Goal: Information Seeking & Learning: Check status

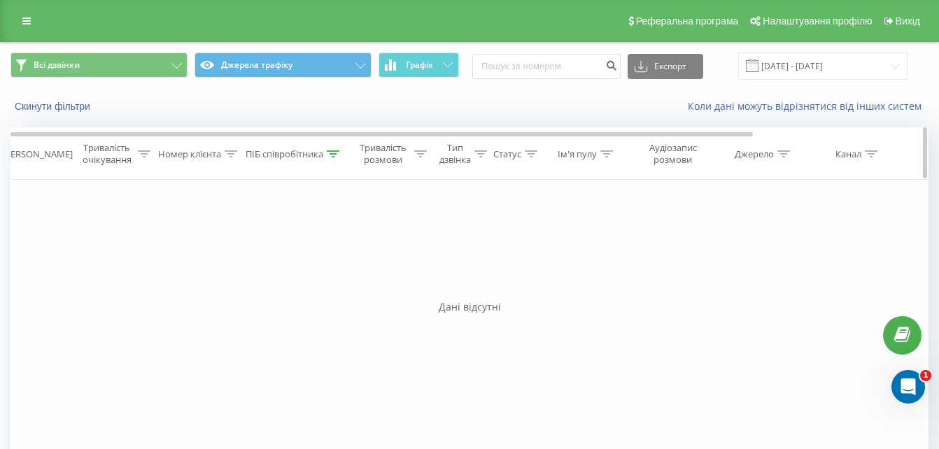
click at [331, 156] on icon at bounding box center [333, 153] width 13 height 7
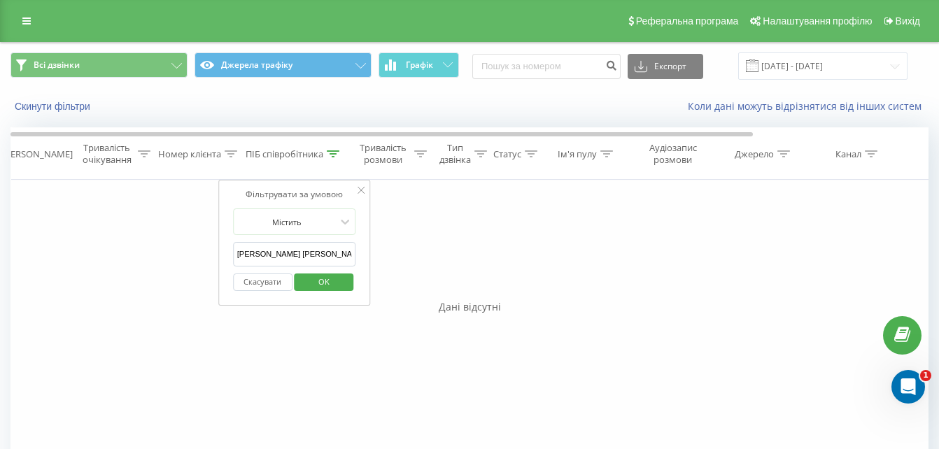
drag, startPoint x: 331, startPoint y: 257, endPoint x: 227, endPoint y: 259, distance: 104.3
click at [227, 259] on div "Фільтрувати за умовою Містить Воропаєв олександр Скасувати OK" at bounding box center [294, 243] width 153 height 126
click at [318, 281] on span "OK" at bounding box center [323, 282] width 39 height 22
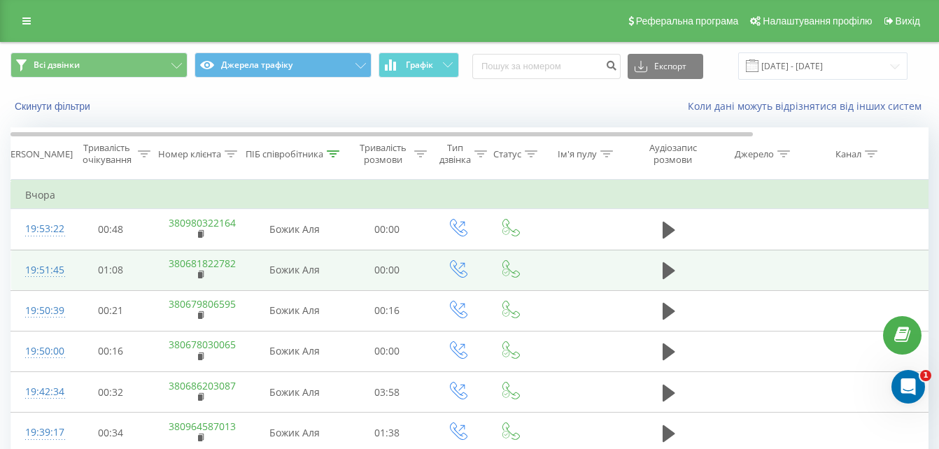
scroll to position [220, 0]
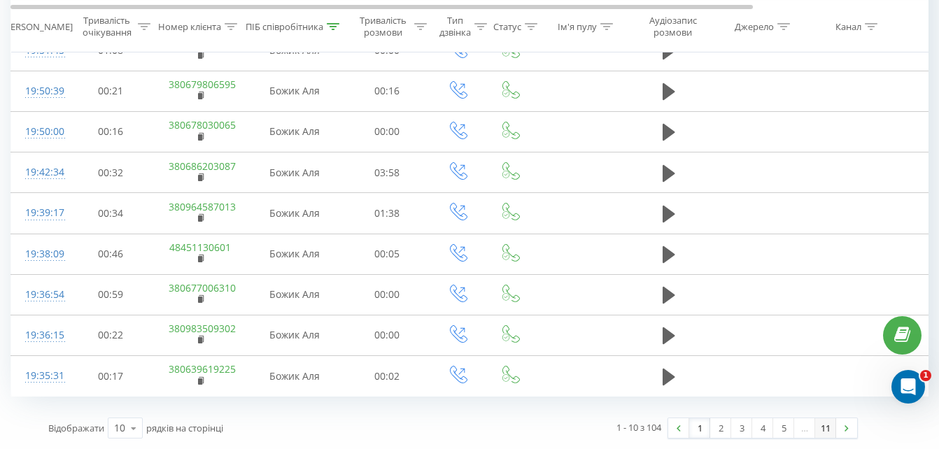
click at [827, 427] on link "11" at bounding box center [825, 428] width 21 height 20
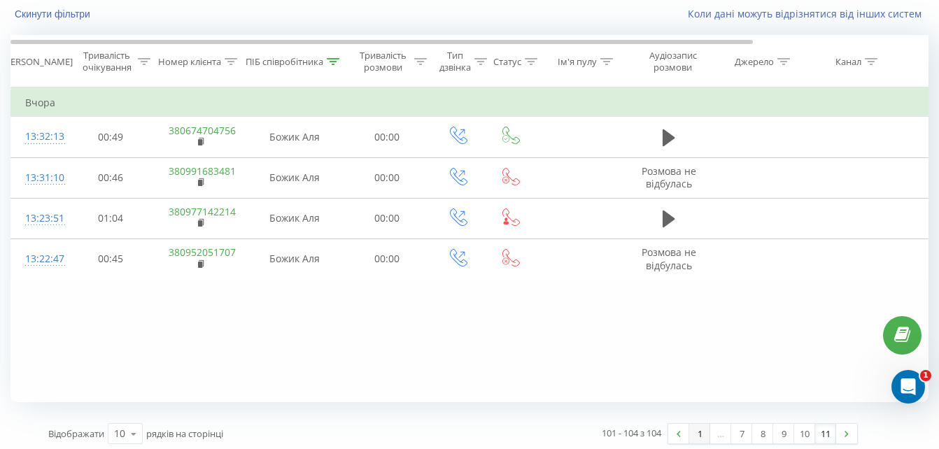
click at [695, 434] on link "1" at bounding box center [699, 434] width 21 height 20
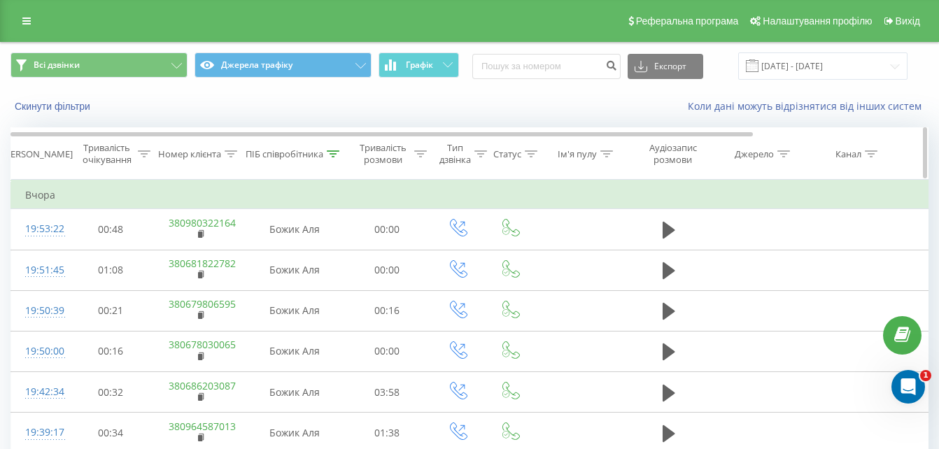
click at [330, 153] on icon at bounding box center [333, 153] width 13 height 7
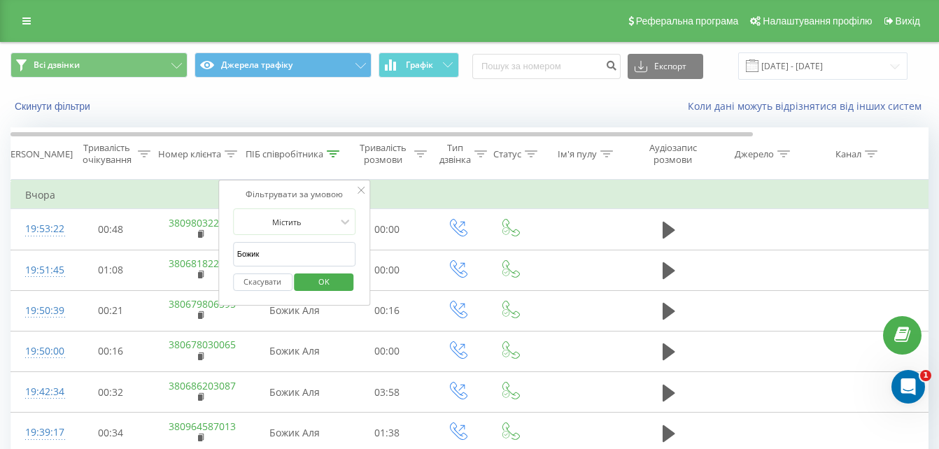
click at [322, 250] on input "Божик" at bounding box center [294, 254] width 123 height 24
type input "Б"
type input "Головченко"
click at [332, 278] on span "OK" at bounding box center [323, 282] width 39 height 22
click at [0, 0] on div at bounding box center [0, 0] width 0 height 0
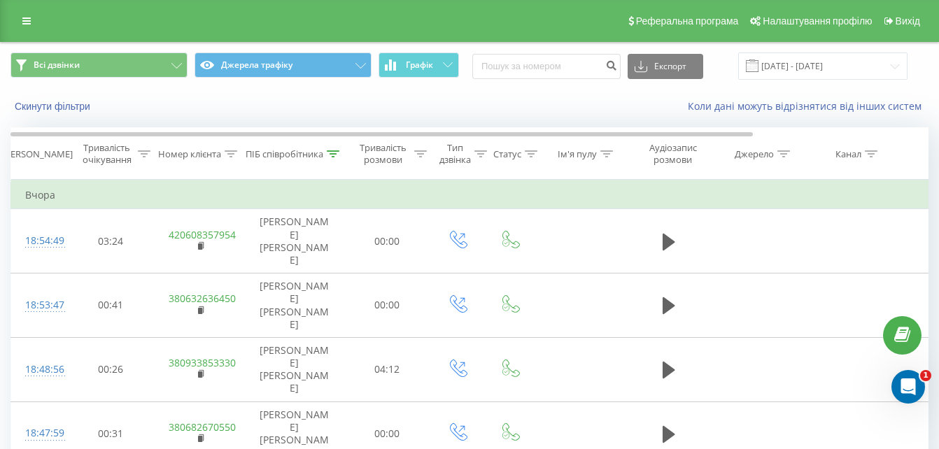
scroll to position [210, 0]
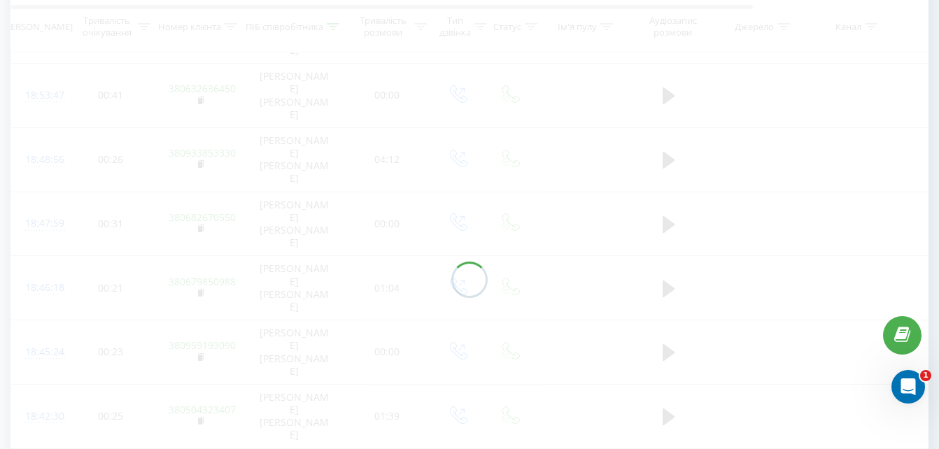
scroll to position [92, 0]
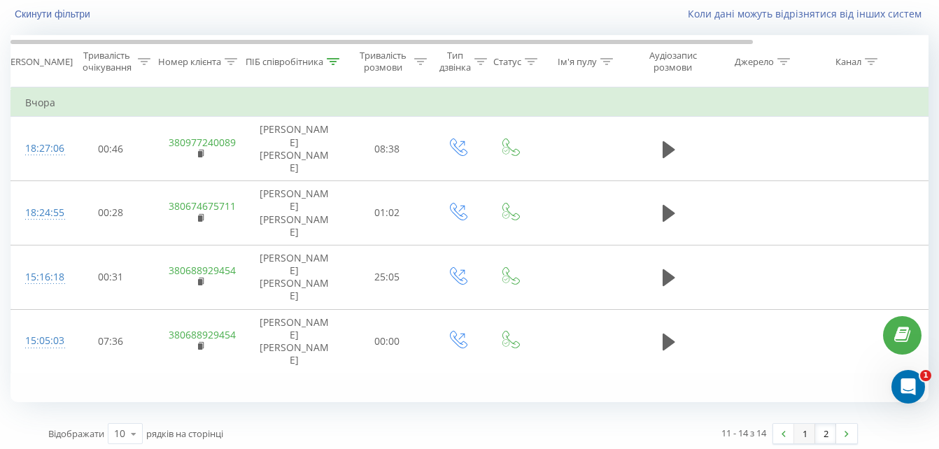
click at [805, 437] on link "1" at bounding box center [804, 434] width 21 height 20
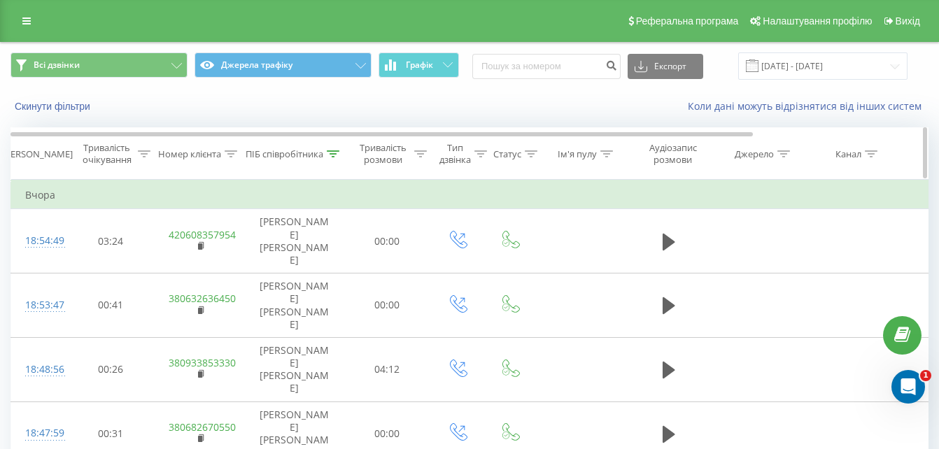
click at [332, 154] on icon at bounding box center [333, 153] width 13 height 7
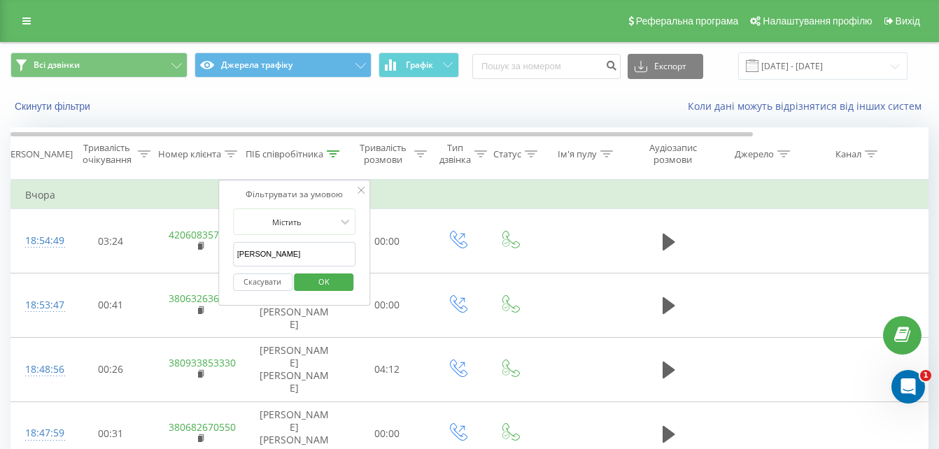
drag, startPoint x: 295, startPoint y: 257, endPoint x: 233, endPoint y: 256, distance: 61.6
click at [233, 256] on input "Головченко" at bounding box center [294, 254] width 123 height 24
click at [327, 285] on span "OK" at bounding box center [323, 282] width 39 height 22
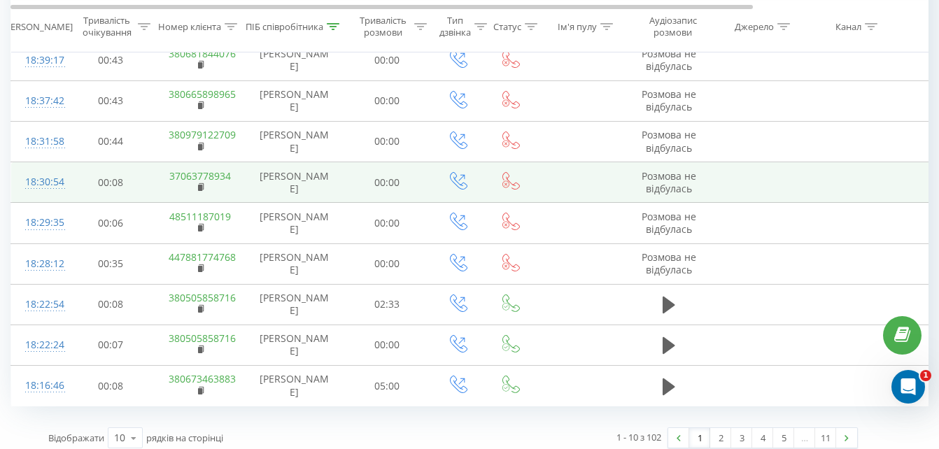
scroll to position [220, 0]
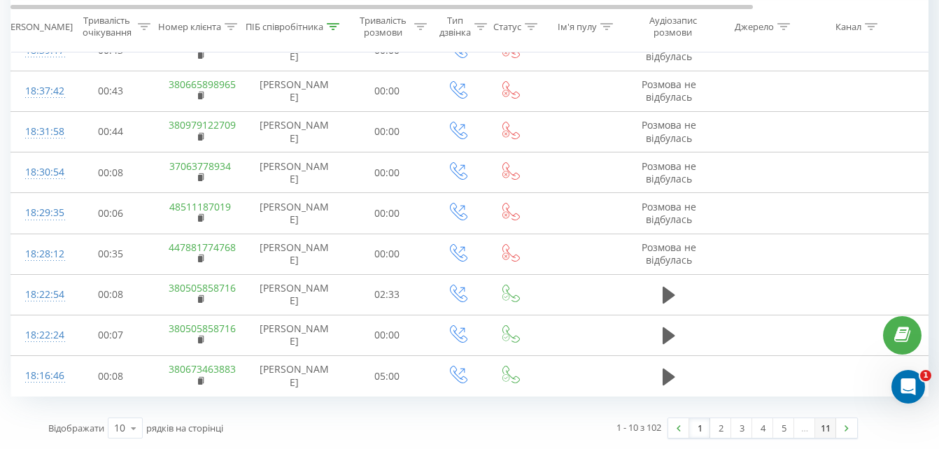
click at [822, 428] on link "11" at bounding box center [825, 428] width 21 height 20
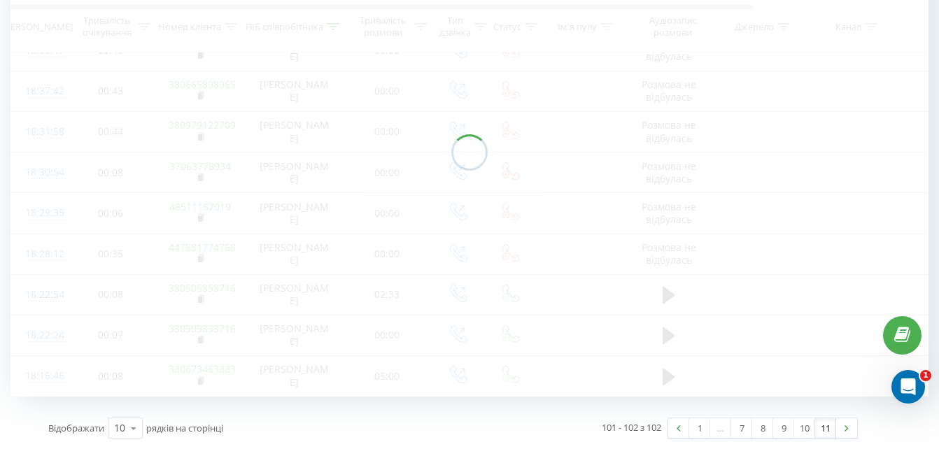
scroll to position [92, 0]
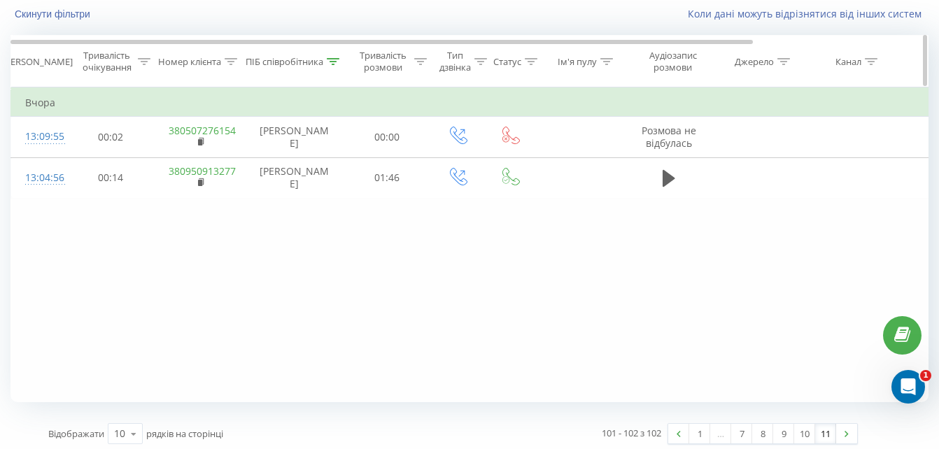
click at [332, 64] on icon at bounding box center [333, 61] width 13 height 7
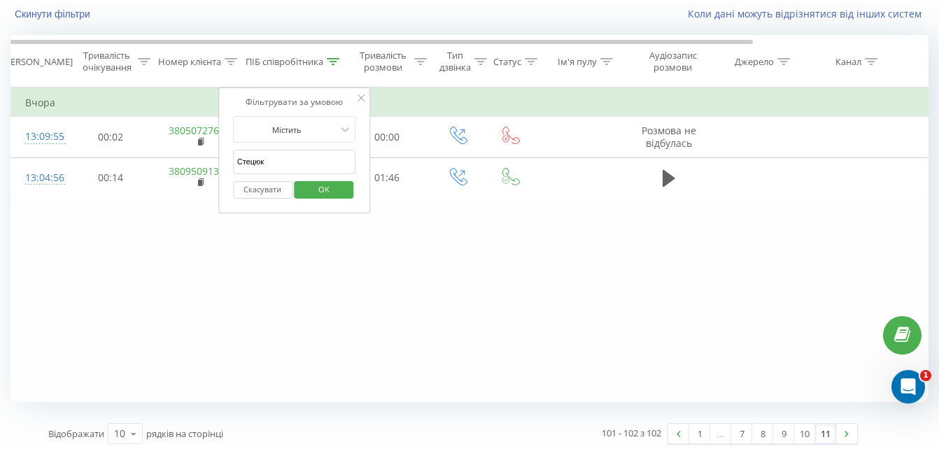
click at [294, 163] on input "Стецюк" at bounding box center [294, 162] width 123 height 24
click at [333, 187] on span "OK" at bounding box center [323, 189] width 39 height 22
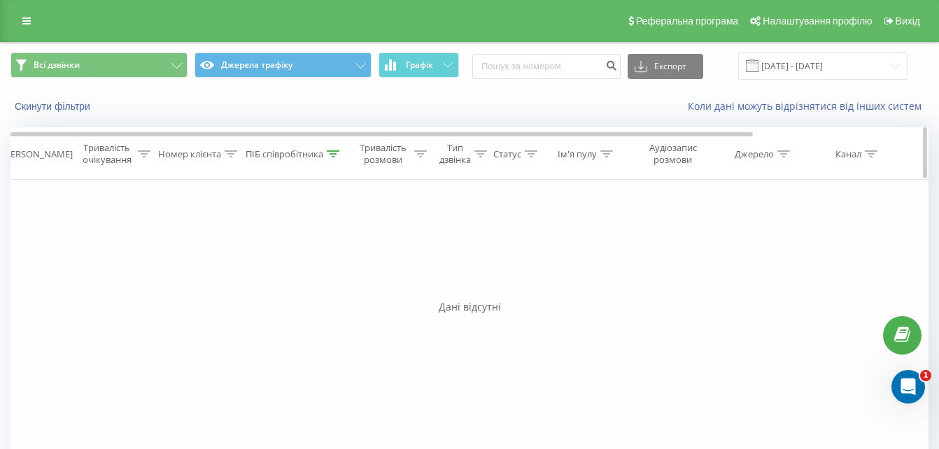
click at [328, 155] on icon at bounding box center [333, 153] width 13 height 7
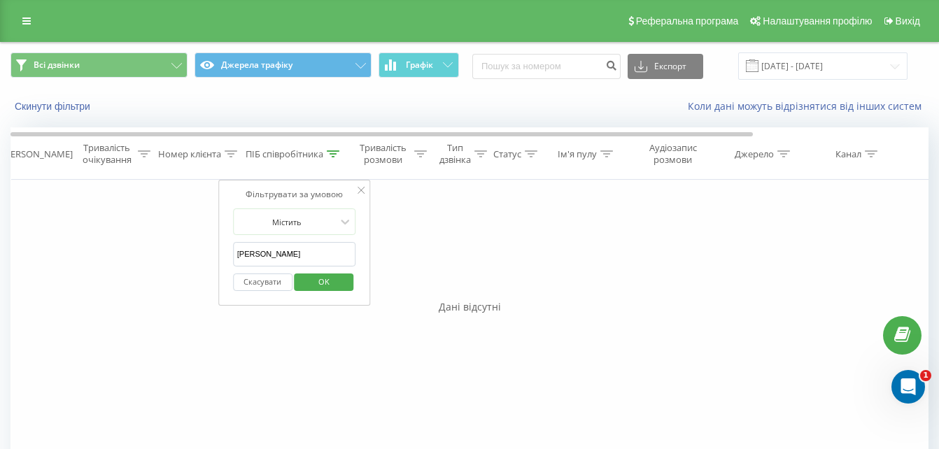
click at [303, 254] on input "Святун Анна" at bounding box center [294, 254] width 123 height 24
click at [313, 279] on span "OK" at bounding box center [323, 282] width 39 height 22
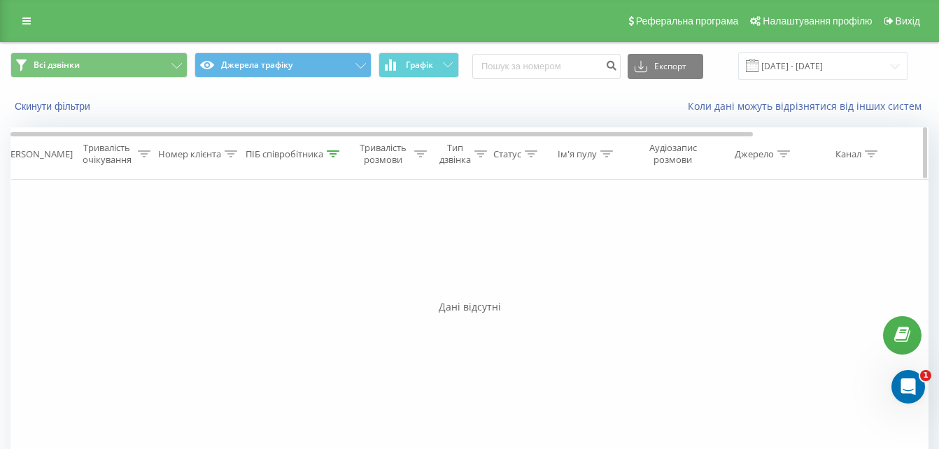
click at [333, 152] on icon at bounding box center [333, 153] width 13 height 7
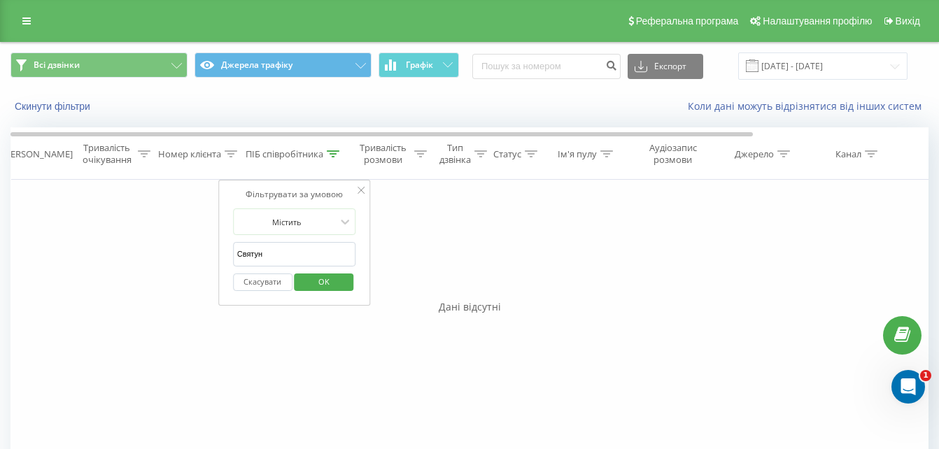
click at [248, 253] on input "Святун" at bounding box center [294, 254] width 123 height 24
click at [308, 277] on span "OK" at bounding box center [323, 282] width 39 height 22
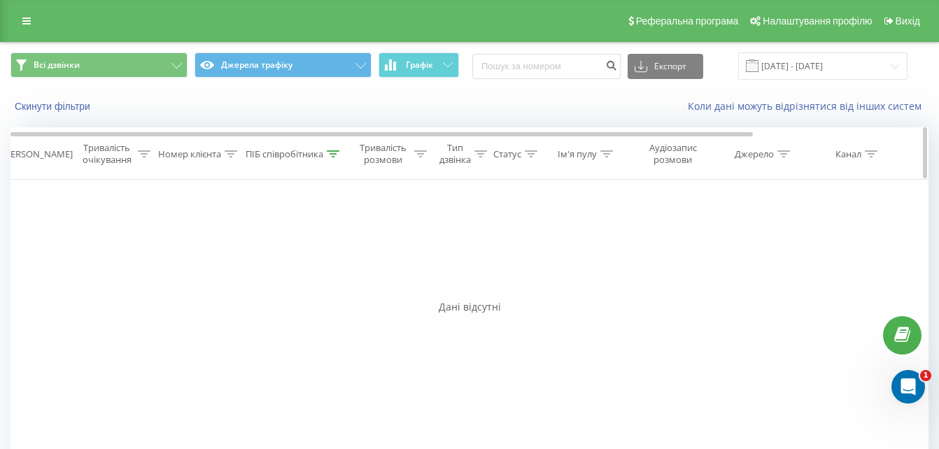
click at [335, 154] on icon at bounding box center [333, 153] width 13 height 7
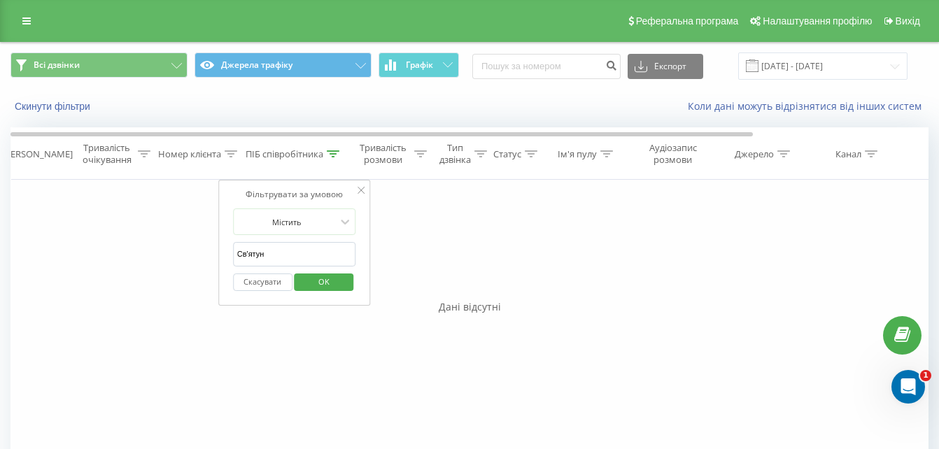
drag, startPoint x: 279, startPoint y: 255, endPoint x: 245, endPoint y: 259, distance: 34.5
click at [245, 259] on input "Св'ятун" at bounding box center [294, 254] width 123 height 24
click at [331, 283] on span "OK" at bounding box center [323, 282] width 39 height 22
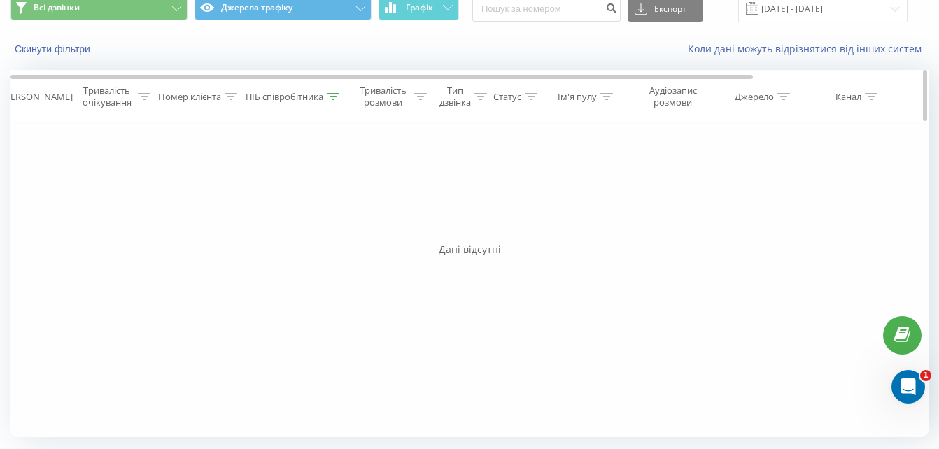
click at [332, 95] on icon at bounding box center [333, 96] width 13 height 7
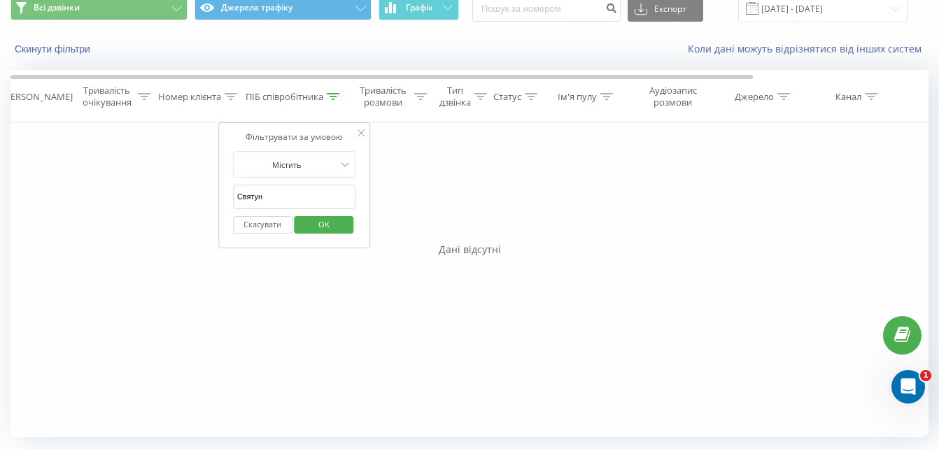
click at [300, 194] on input "Святун" at bounding box center [294, 197] width 123 height 24
type input "С"
click at [317, 222] on span "OK" at bounding box center [323, 224] width 39 height 22
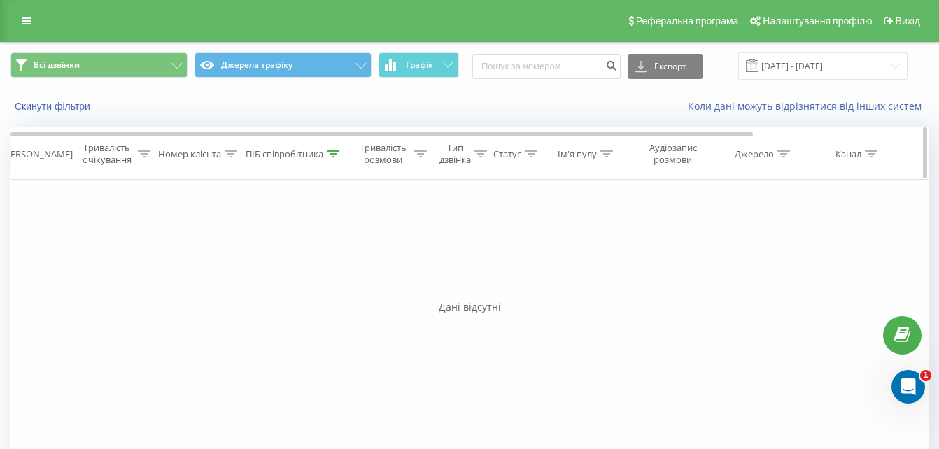
click at [338, 154] on icon at bounding box center [333, 153] width 13 height 7
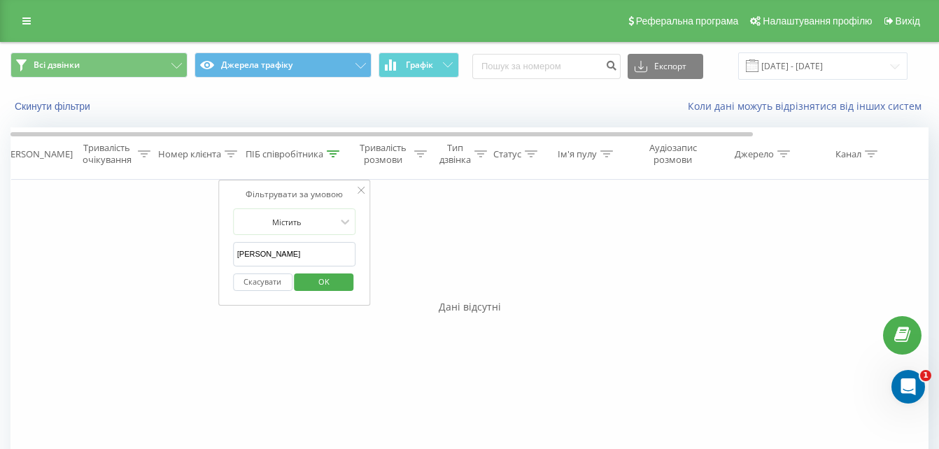
click at [305, 256] on input "[PERSON_NAME]" at bounding box center [294, 254] width 123 height 24
click at [323, 280] on span "OK" at bounding box center [323, 282] width 39 height 22
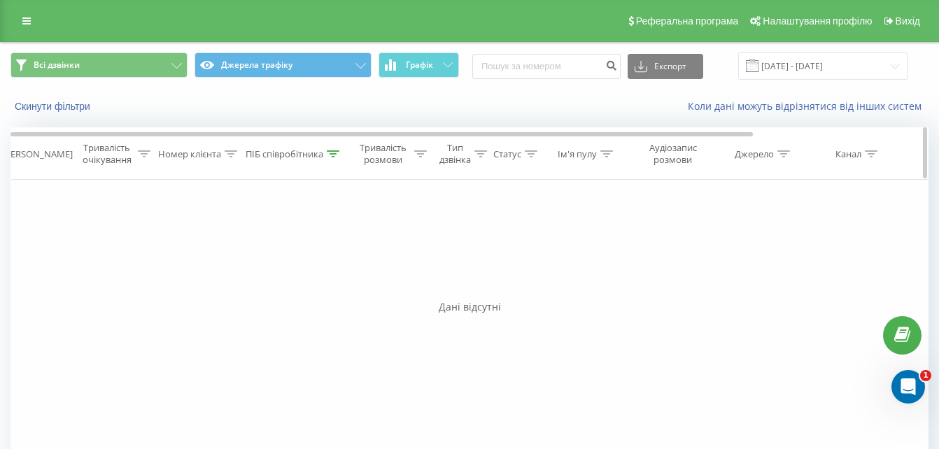
click at [331, 156] on icon at bounding box center [333, 153] width 13 height 7
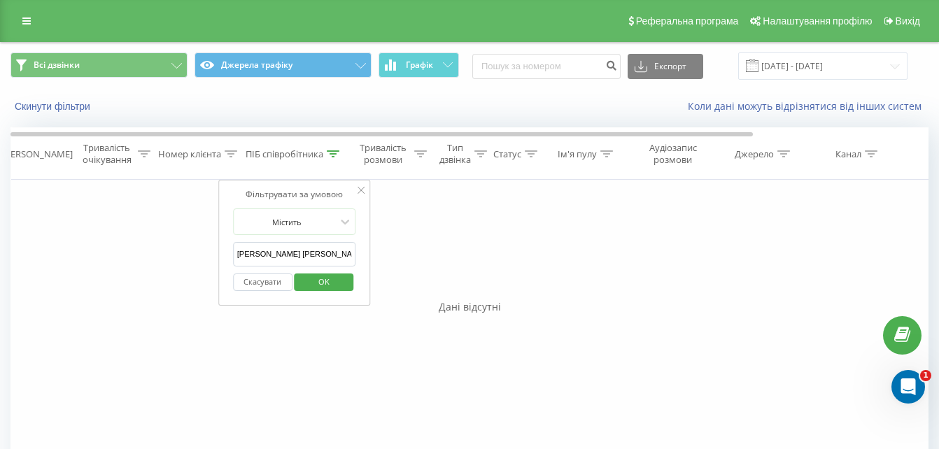
click at [309, 255] on input "Кононенко Ольга" at bounding box center [294, 254] width 123 height 24
type input "Кононенко Оля"
click at [325, 276] on span "OK" at bounding box center [323, 282] width 39 height 22
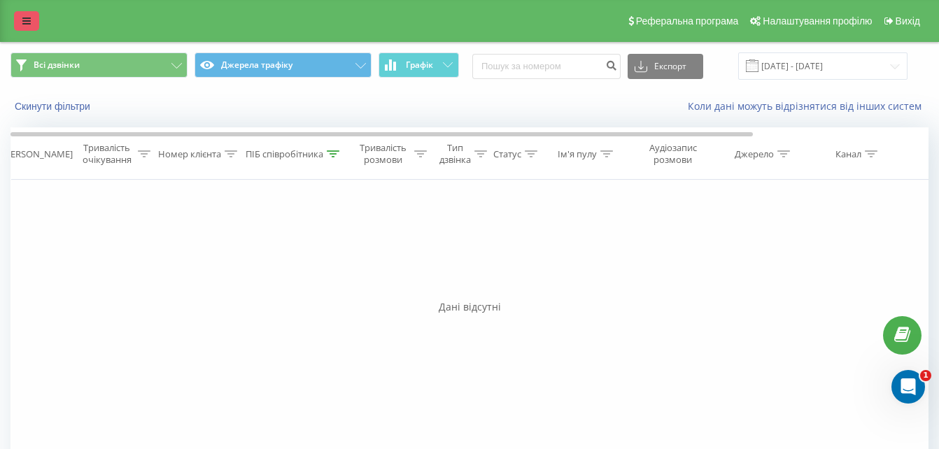
click at [22, 16] on icon at bounding box center [26, 21] width 8 height 10
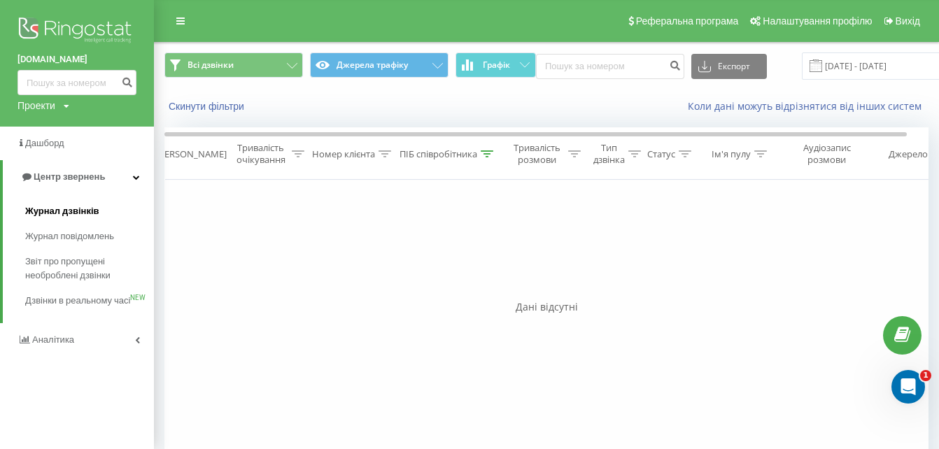
click at [73, 204] on link "Журнал дзвінків" at bounding box center [89, 211] width 129 height 25
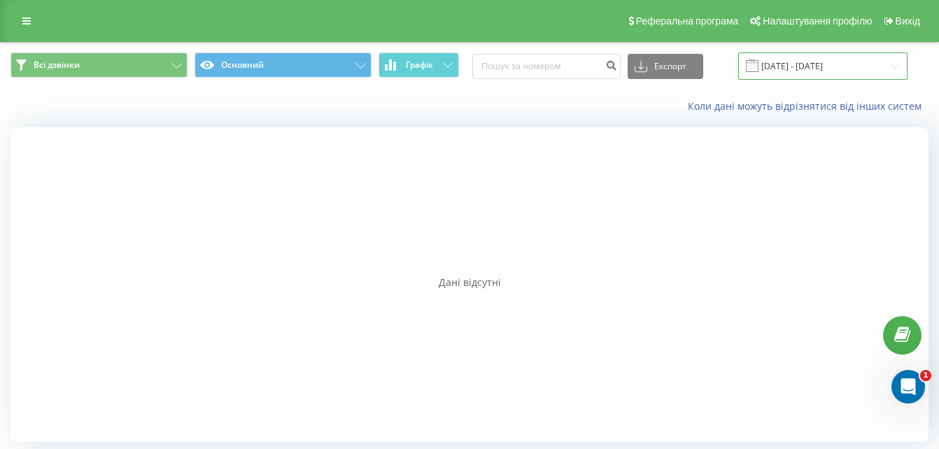
click at [895, 64] on input "[DATE] - [DATE]" at bounding box center [822, 65] width 169 height 27
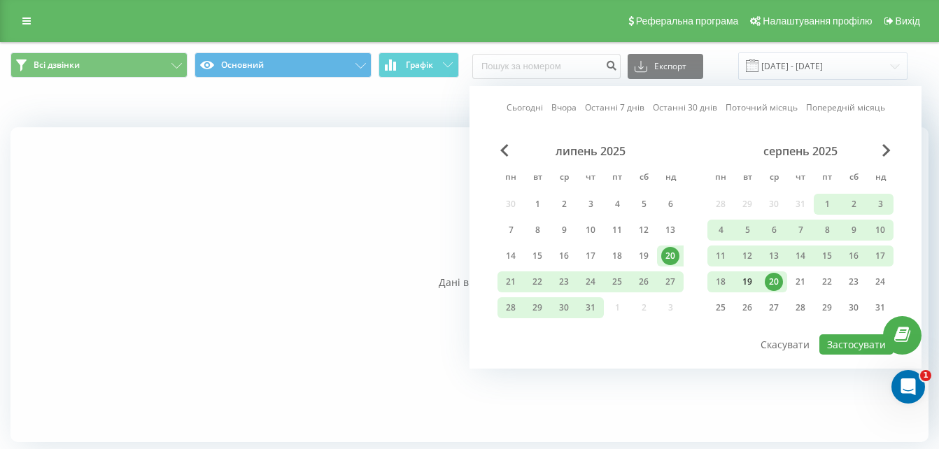
click at [746, 282] on div "19" at bounding box center [747, 282] width 18 height 18
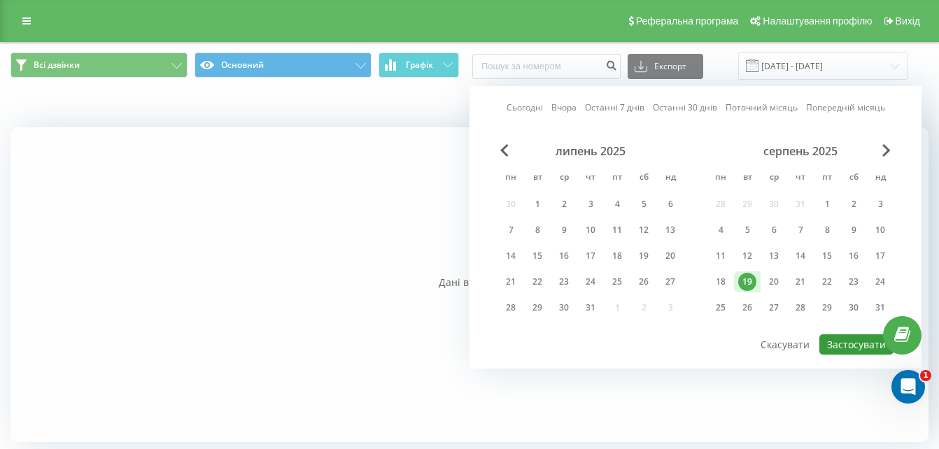
click at [847, 343] on button "Застосувати" at bounding box center [856, 344] width 74 height 20
type input "[DATE] - [DATE]"
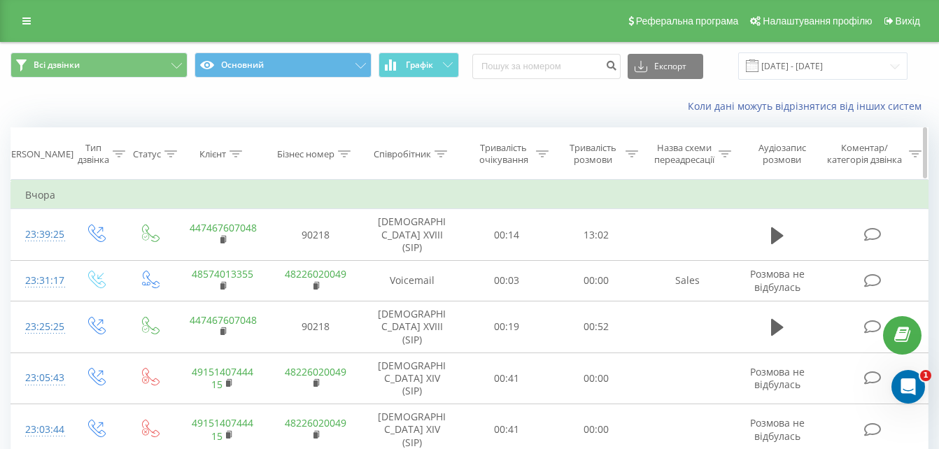
click at [441, 151] on icon at bounding box center [440, 153] width 13 height 7
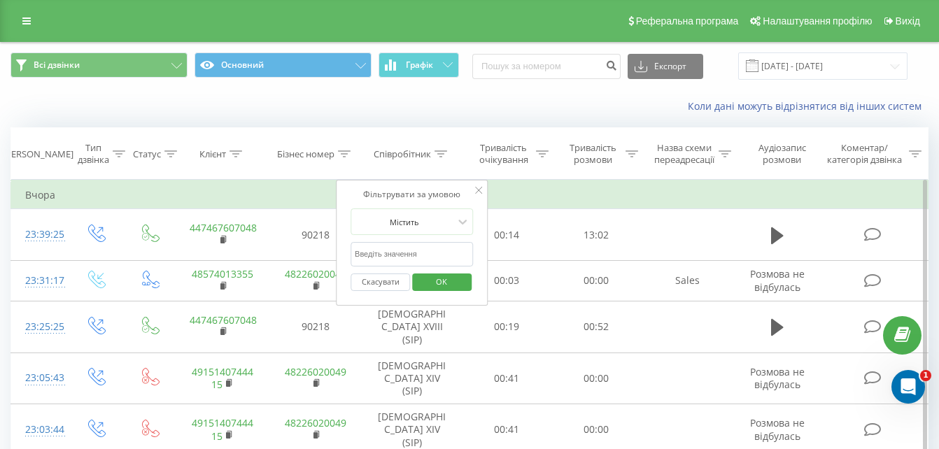
click at [416, 246] on input "text" at bounding box center [411, 254] width 123 height 24
click at [441, 289] on span "OK" at bounding box center [441, 282] width 39 height 22
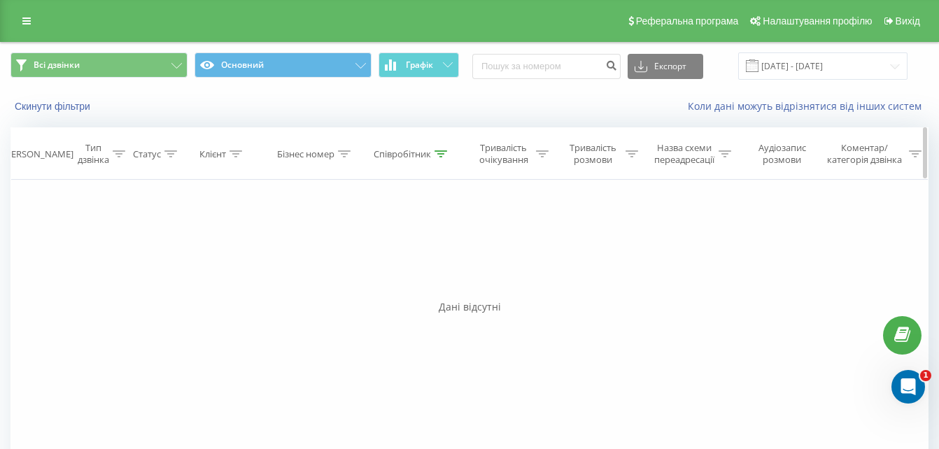
click at [441, 154] on icon at bounding box center [440, 153] width 13 height 7
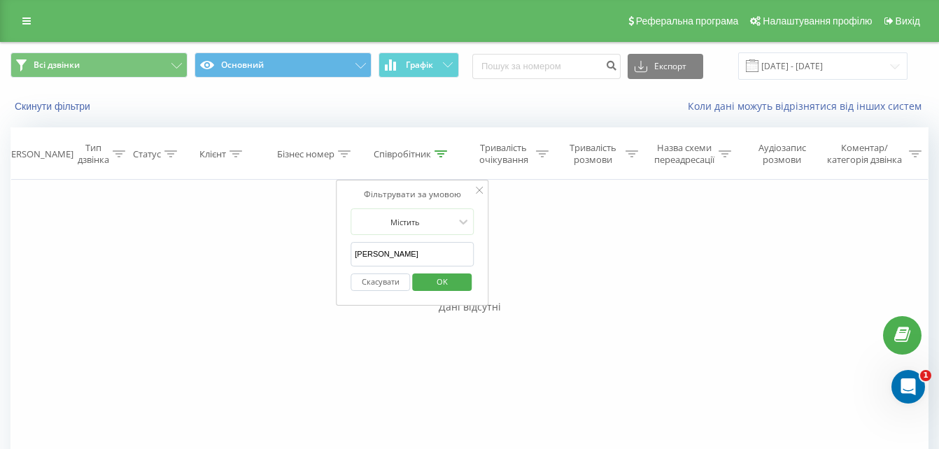
click at [418, 251] on input "[PERSON_NAME]" at bounding box center [411, 254] width 123 height 24
type input "[PERSON_NAME]"
click at [440, 282] on span "OK" at bounding box center [442, 282] width 39 height 22
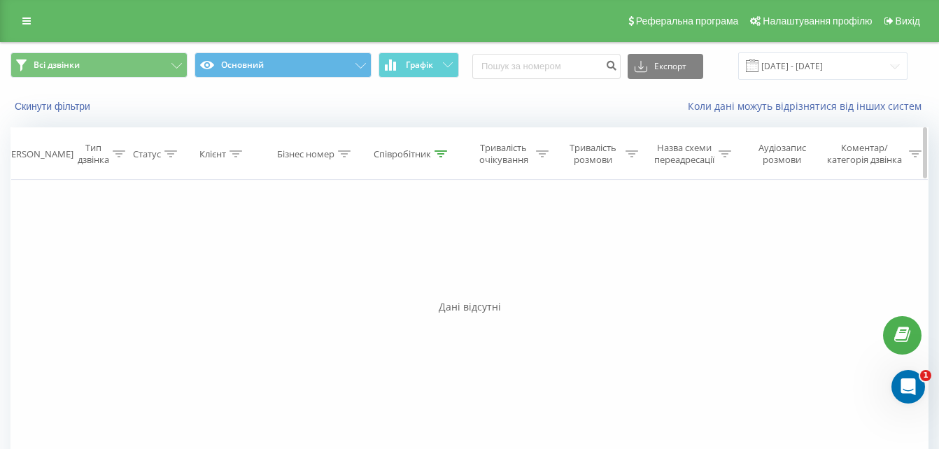
click at [439, 156] on icon at bounding box center [440, 153] width 13 height 7
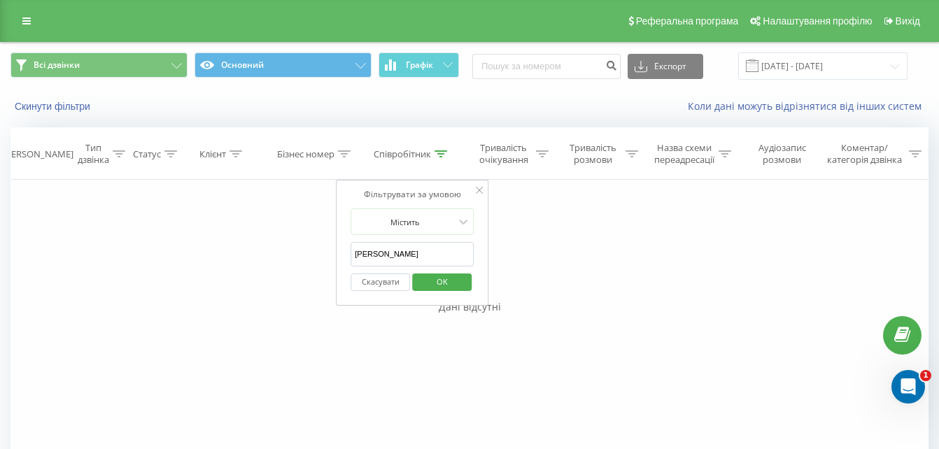
drag, startPoint x: 425, startPoint y: 250, endPoint x: 299, endPoint y: 254, distance: 126.7
click at [299, 254] on div "Фільтрувати за умовою Дорівнює Введіть значення Скасувати OK Фільтрувати за умо…" at bounding box center [469, 337] width 918 height 315
type input "F"
type input "[PERSON_NAME]"
click at [429, 276] on span "OK" at bounding box center [442, 282] width 39 height 22
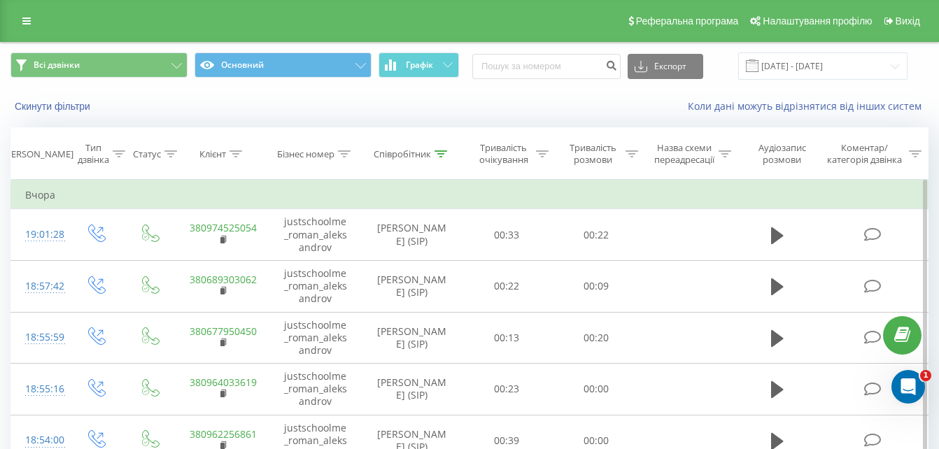
scroll to position [327, 0]
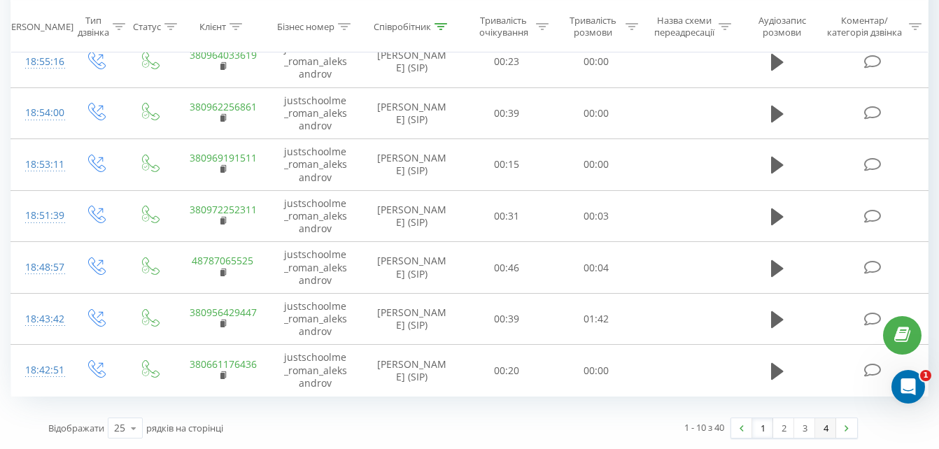
click at [827, 433] on link "4" at bounding box center [825, 428] width 21 height 20
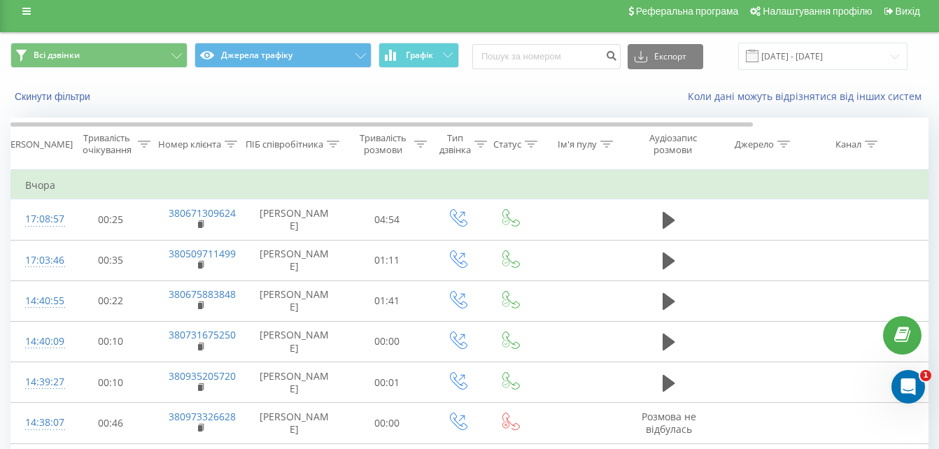
scroll to position [220, 0]
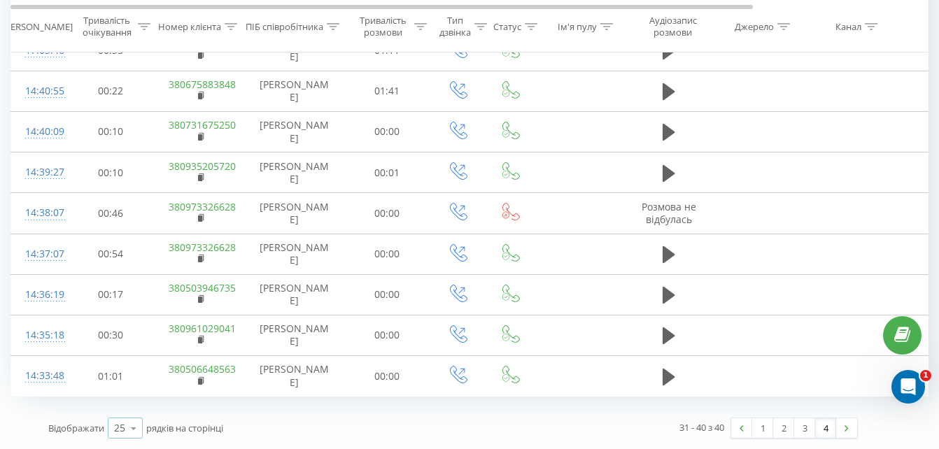
click at [125, 429] on icon at bounding box center [133, 428] width 21 height 27
click at [131, 350] on div "10" at bounding box center [125, 347] width 34 height 20
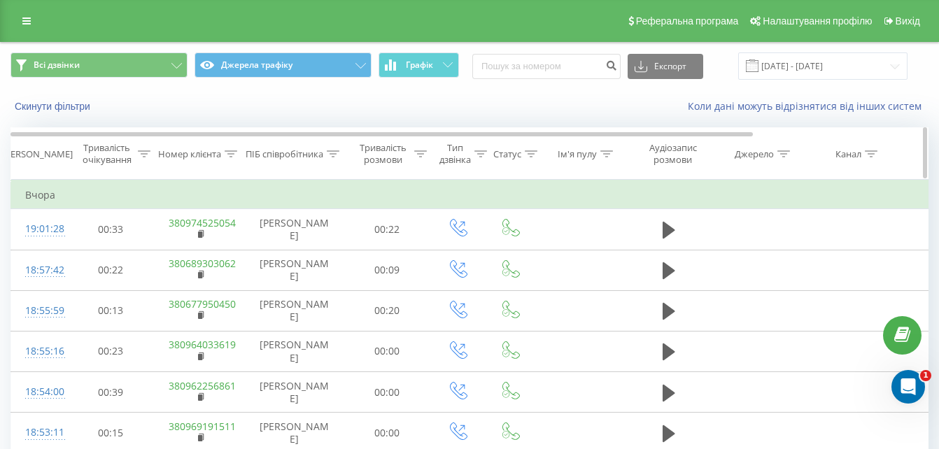
click at [327, 153] on icon at bounding box center [333, 153] width 13 height 7
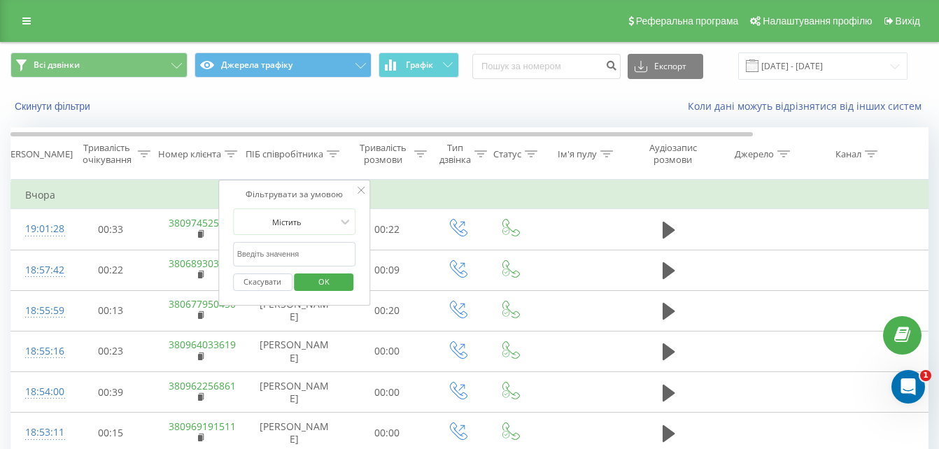
click at [319, 255] on input "text" at bounding box center [294, 254] width 123 height 24
click at [330, 286] on span "OK" at bounding box center [323, 282] width 39 height 22
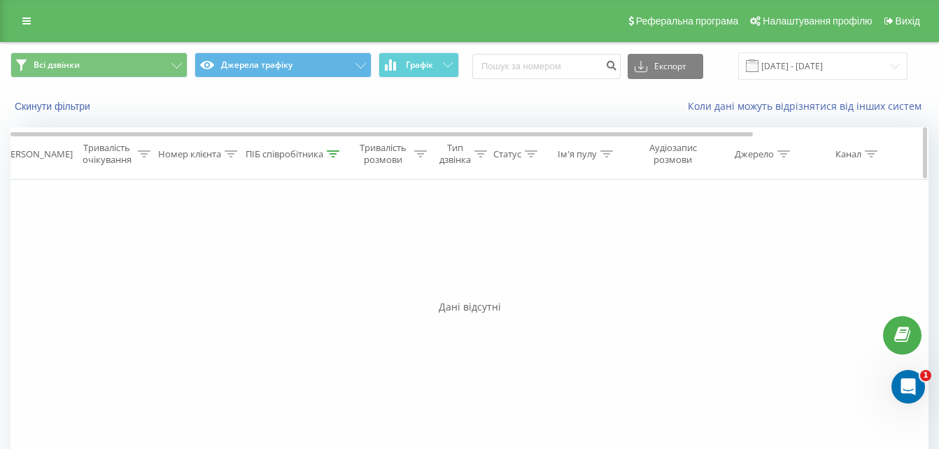
click at [329, 154] on icon at bounding box center [333, 153] width 13 height 7
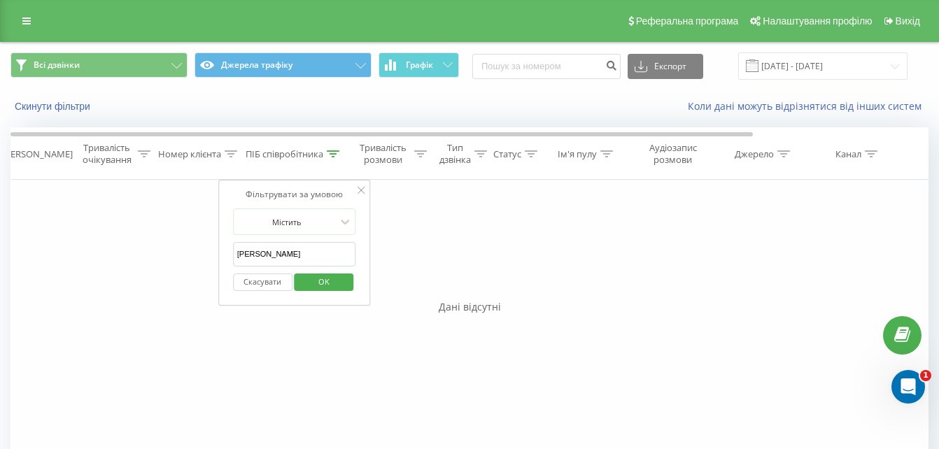
click at [302, 248] on input "[PERSON_NAME]" at bounding box center [294, 254] width 123 height 24
click at [323, 282] on span "OK" at bounding box center [323, 282] width 39 height 22
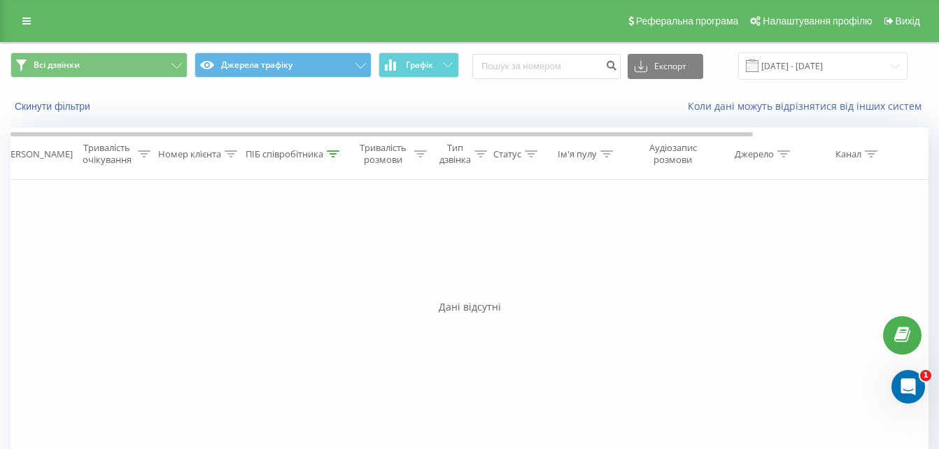
click at [766, 378] on div "Фільтрувати за умовою Дорівнює Скасувати OK Фільтрувати за умовою Містить Скасу…" at bounding box center [469, 337] width 918 height 315
click at [336, 157] on icon at bounding box center [333, 153] width 13 height 7
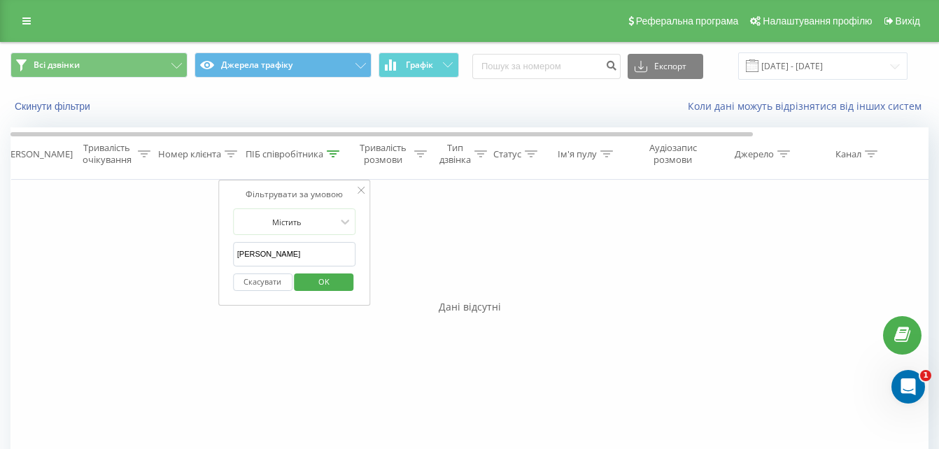
drag, startPoint x: 317, startPoint y: 259, endPoint x: 259, endPoint y: 258, distance: 58.1
click at [259, 258] on input "[PERSON_NAME]" at bounding box center [294, 254] width 123 height 24
click at [320, 374] on div "Фільтрувати за умовою Дорівнює Скасувати OK Фільтрувати за умовою Містить Скасу…" at bounding box center [469, 337] width 918 height 315
click at [331, 286] on span "OK" at bounding box center [323, 282] width 39 height 22
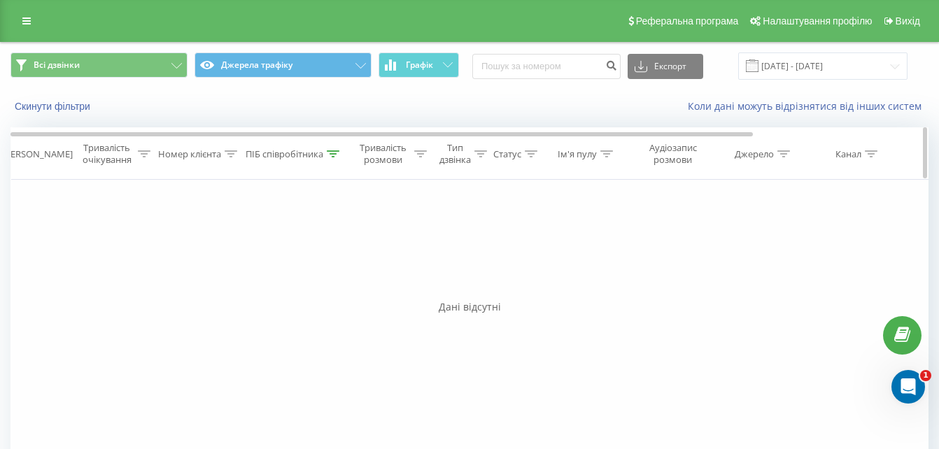
click at [333, 154] on icon at bounding box center [333, 153] width 13 height 7
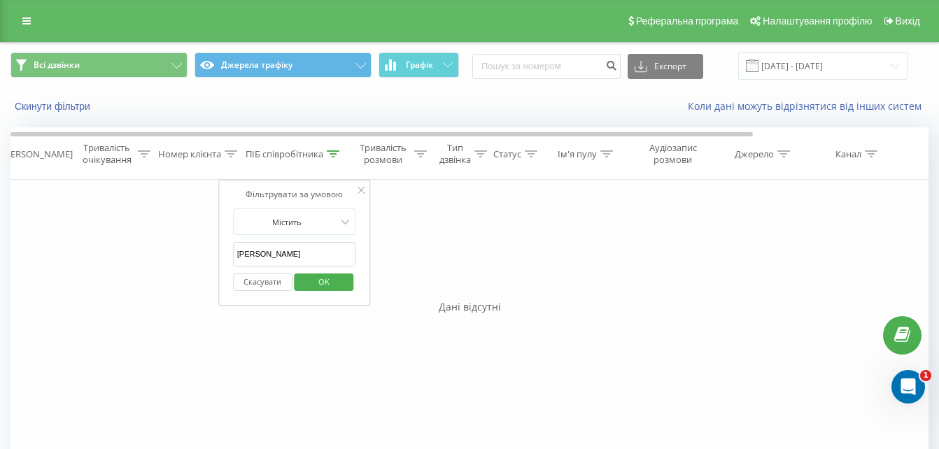
click at [322, 248] on input "[PERSON_NAME]" at bounding box center [294, 254] width 123 height 24
type input "Р"
click at [329, 281] on span "OK" at bounding box center [323, 282] width 39 height 22
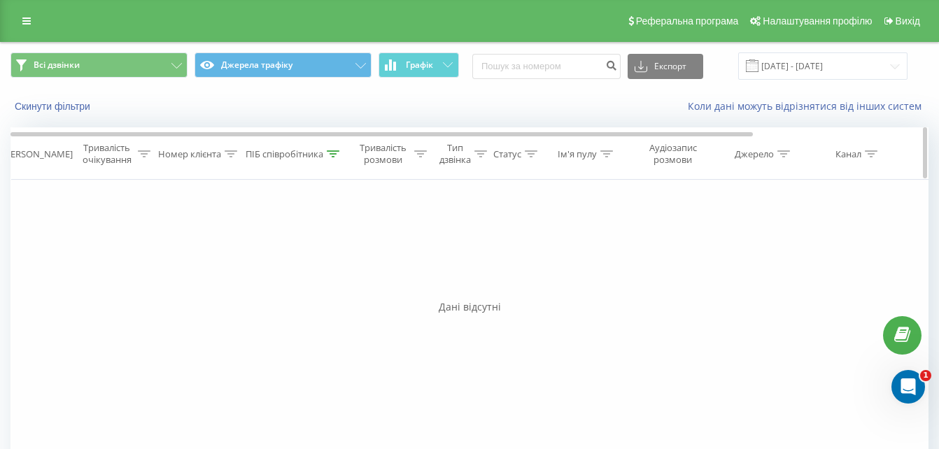
click at [333, 152] on icon at bounding box center [333, 153] width 13 height 7
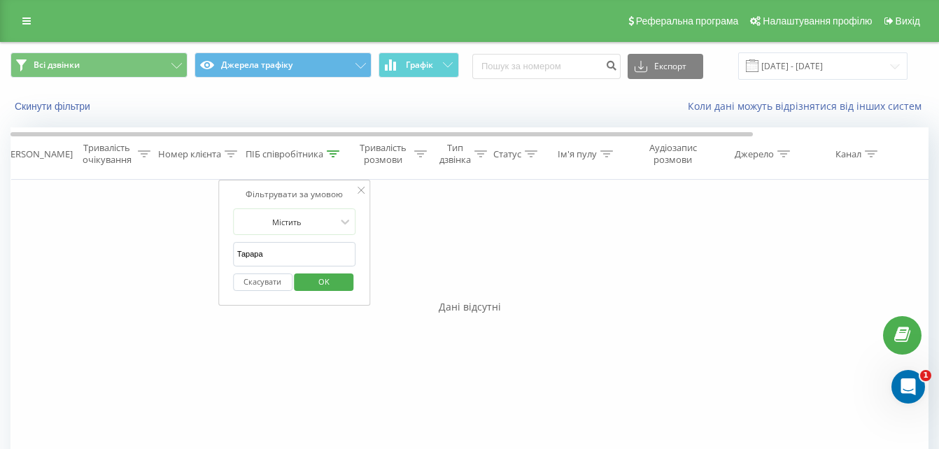
click at [311, 253] on input "Тарара" at bounding box center [294, 254] width 123 height 24
type input "Т"
click at [332, 283] on span "OK" at bounding box center [323, 282] width 39 height 22
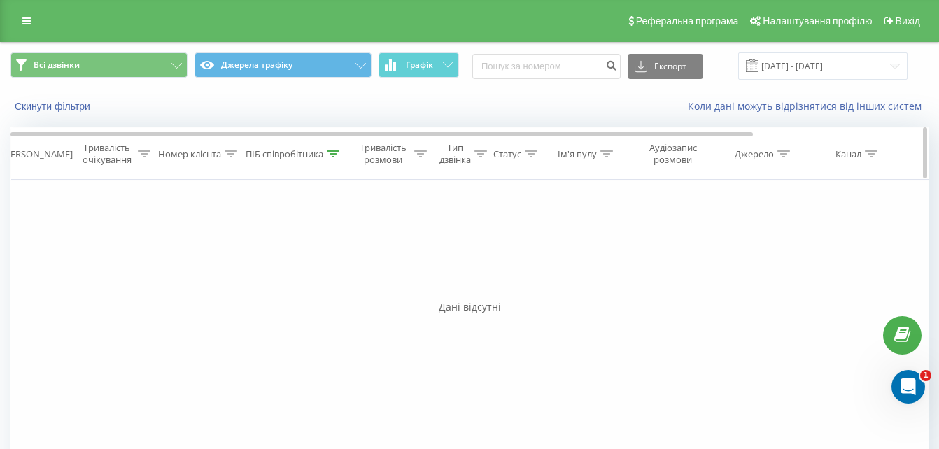
click at [332, 154] on icon at bounding box center [333, 153] width 13 height 7
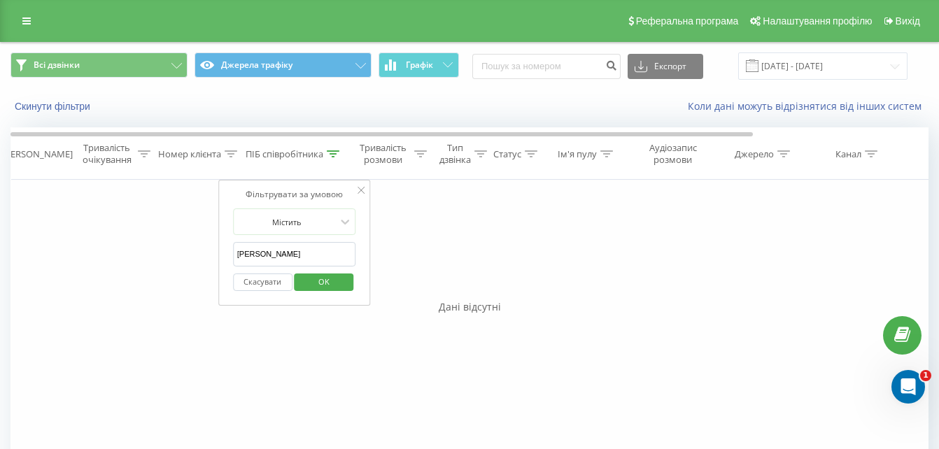
click at [314, 252] on input "[PERSON_NAME]" at bounding box center [294, 254] width 123 height 24
click at [280, 252] on input "[PERSON_NAME]" at bounding box center [294, 254] width 123 height 24
type input "[PERSON_NAME]"
click at [308, 283] on span "OK" at bounding box center [323, 282] width 39 height 22
